Goal: Task Accomplishment & Management: Use online tool/utility

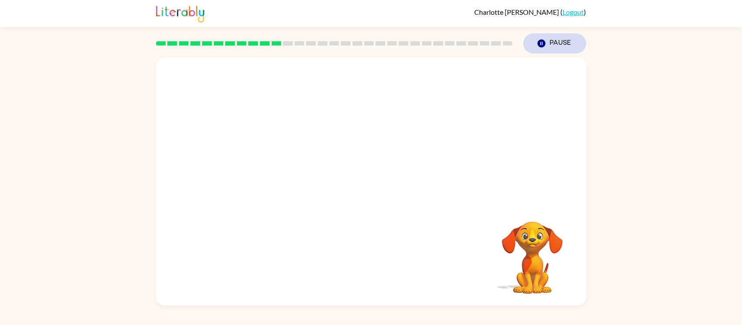
click at [550, 46] on button "Pause Pause" at bounding box center [554, 43] width 63 height 20
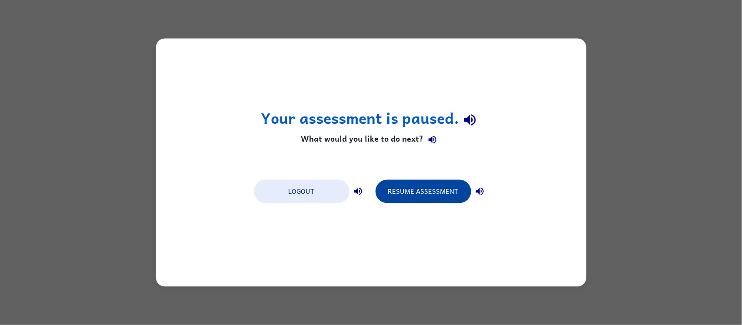
click at [419, 184] on button "Resume Assessment" at bounding box center [423, 191] width 96 height 23
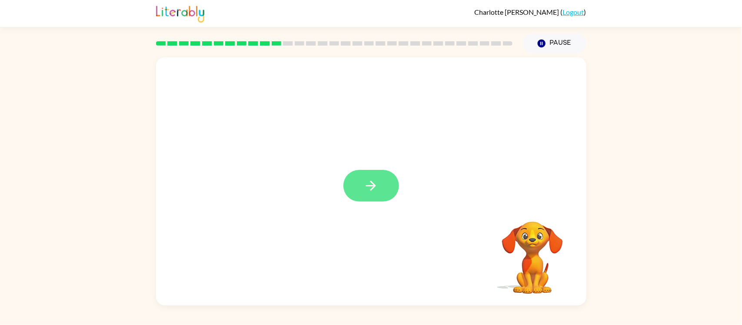
click at [370, 181] on icon "button" at bounding box center [370, 185] width 15 height 15
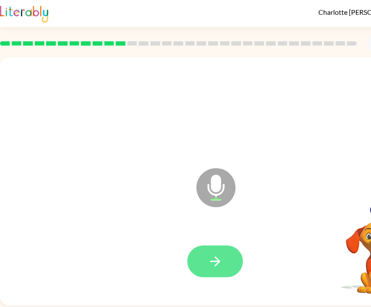
click at [212, 262] on icon "button" at bounding box center [215, 261] width 10 height 10
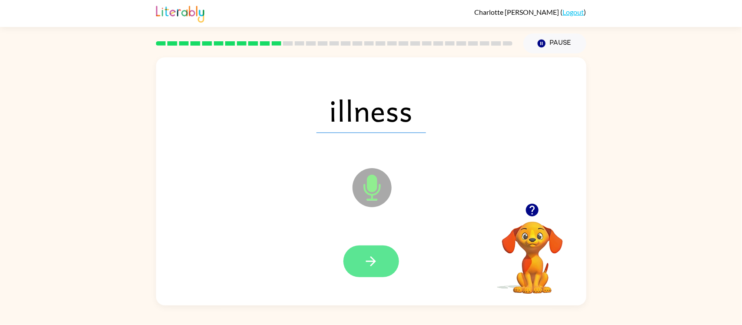
click at [384, 258] on button "button" at bounding box center [371, 261] width 56 height 32
click at [372, 262] on icon "button" at bounding box center [370, 261] width 15 height 15
click at [370, 274] on button "button" at bounding box center [371, 261] width 56 height 32
click at [370, 263] on icon "button" at bounding box center [370, 261] width 15 height 15
click at [376, 265] on icon "button" at bounding box center [370, 261] width 15 height 15
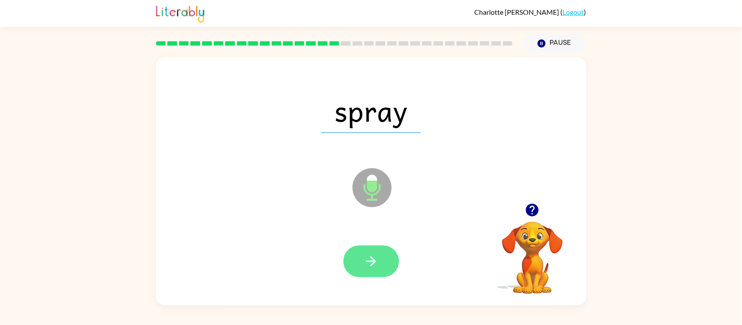
click at [387, 276] on button "button" at bounding box center [371, 261] width 56 height 32
click at [374, 259] on icon "button" at bounding box center [371, 261] width 10 height 10
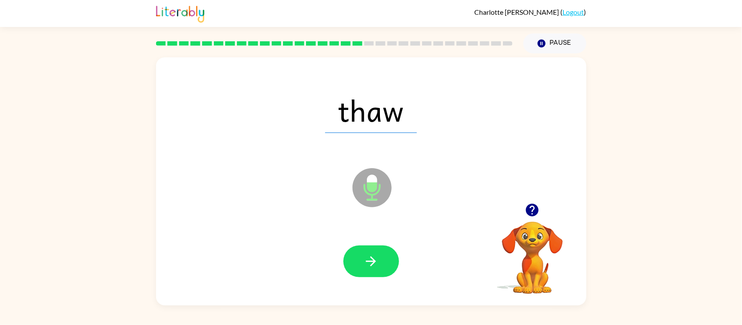
click at [365, 264] on icon "button" at bounding box center [370, 261] width 15 height 15
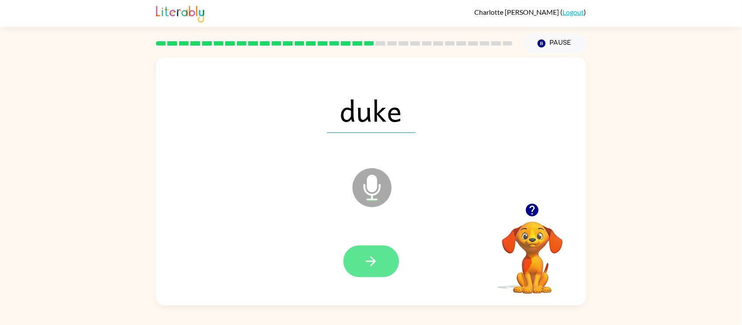
click at [364, 268] on icon "button" at bounding box center [370, 261] width 15 height 15
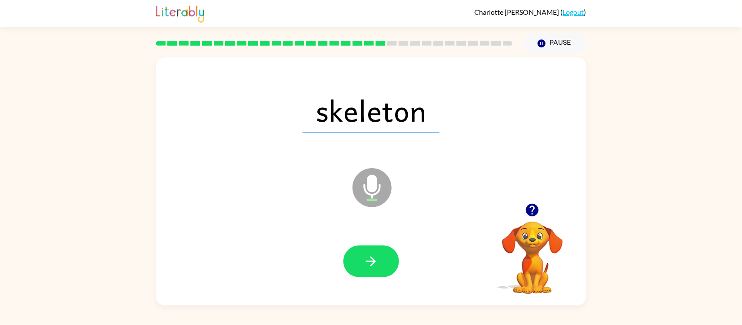
click at [364, 268] on icon "button" at bounding box center [370, 261] width 15 height 15
click at [363, 269] on div at bounding box center [371, 261] width 56 height 32
click at [363, 269] on button "button" at bounding box center [371, 261] width 56 height 32
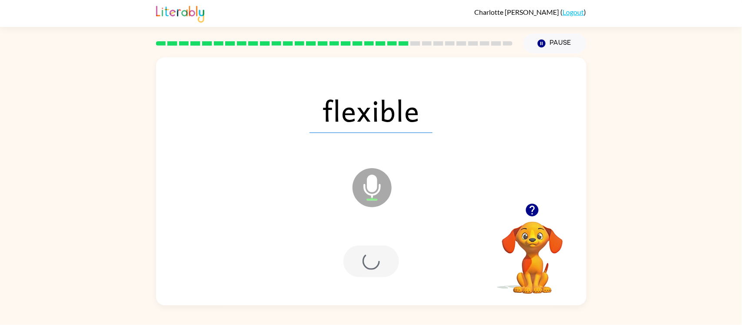
click at [363, 269] on div at bounding box center [371, 261] width 56 height 32
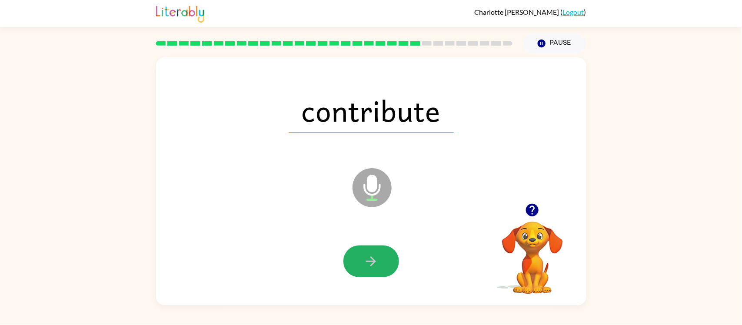
click at [363, 269] on button "button" at bounding box center [371, 261] width 56 height 32
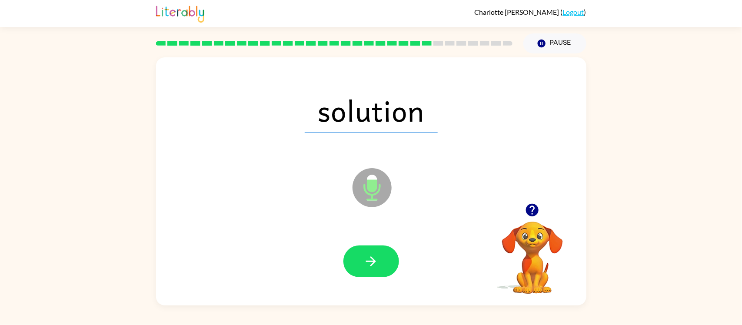
click at [363, 269] on button "button" at bounding box center [371, 261] width 56 height 32
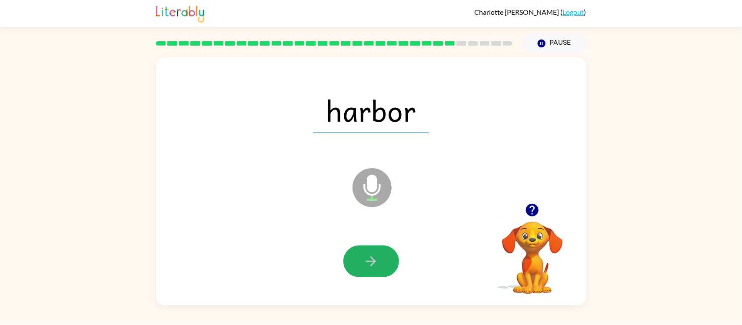
click at [363, 269] on button "button" at bounding box center [371, 261] width 56 height 32
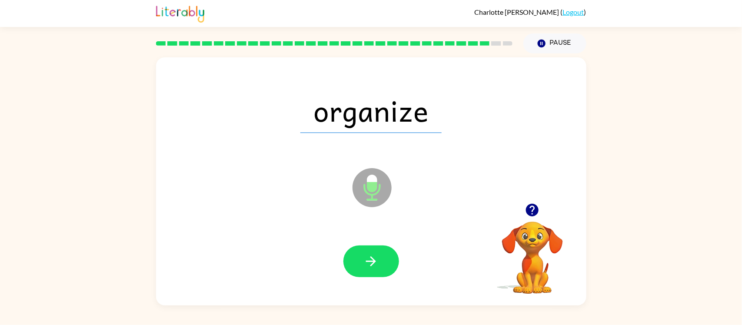
click at [363, 269] on button "button" at bounding box center [371, 261] width 56 height 32
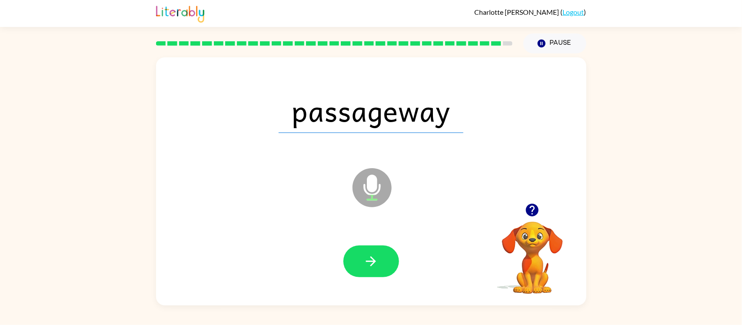
click at [363, 269] on button "button" at bounding box center [371, 261] width 56 height 32
